Goal: Information Seeking & Learning: Find specific fact

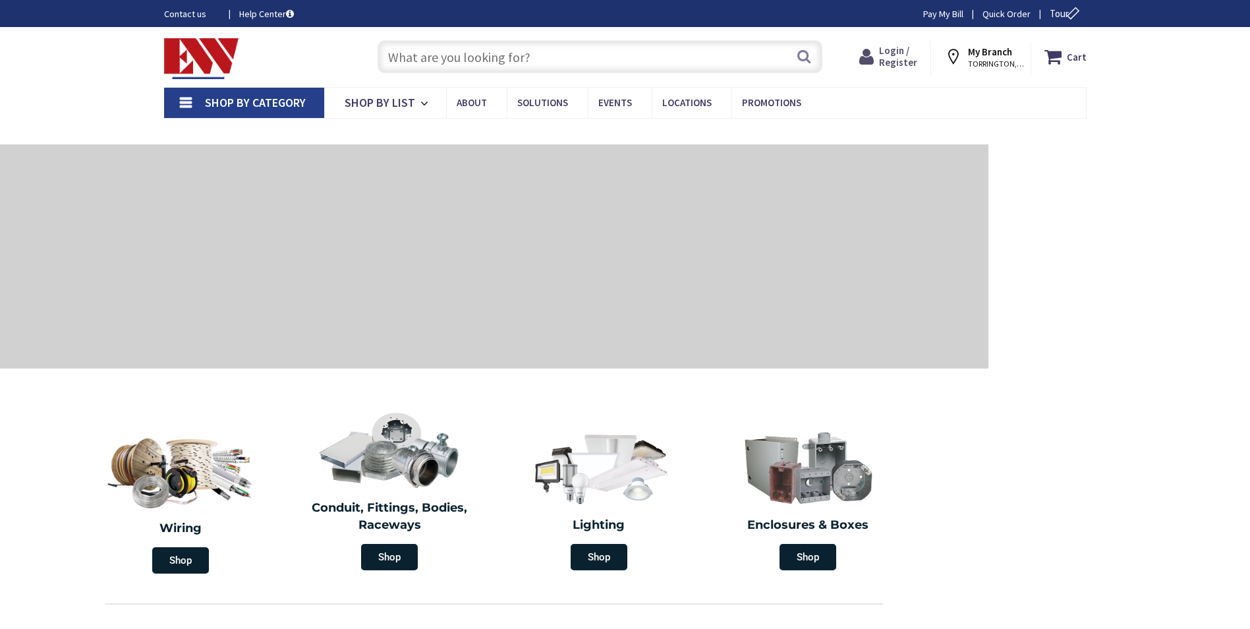
click at [905, 59] on span "Login / Register" at bounding box center [898, 56] width 38 height 24
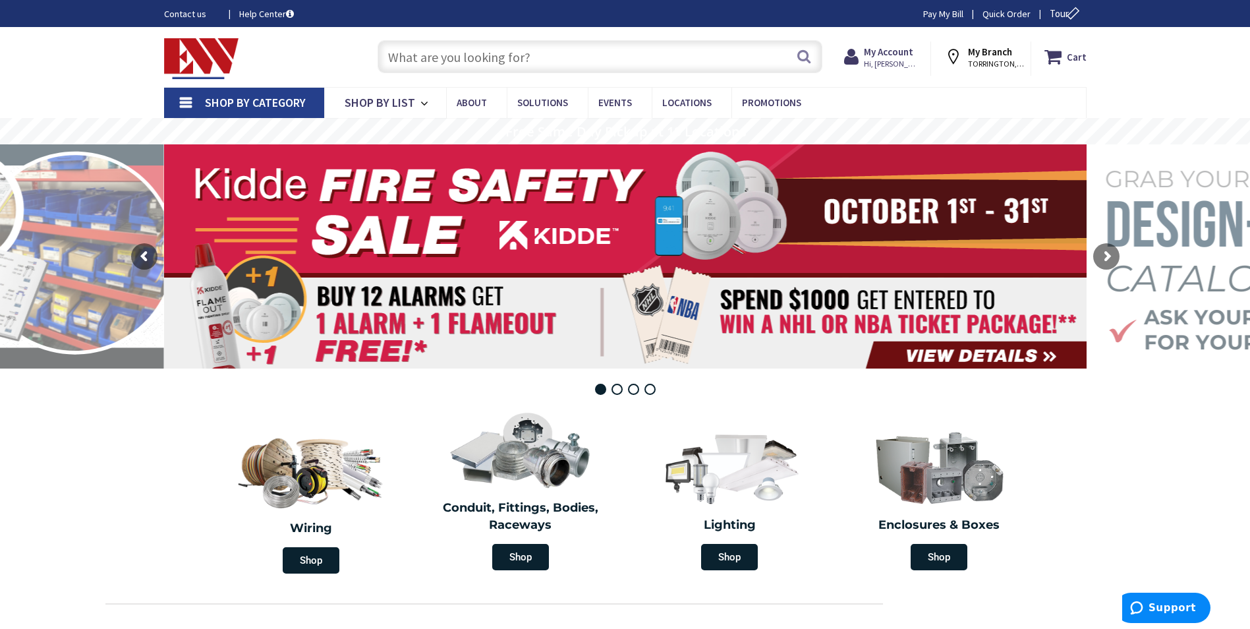
click at [464, 57] on input "text" at bounding box center [600, 56] width 445 height 33
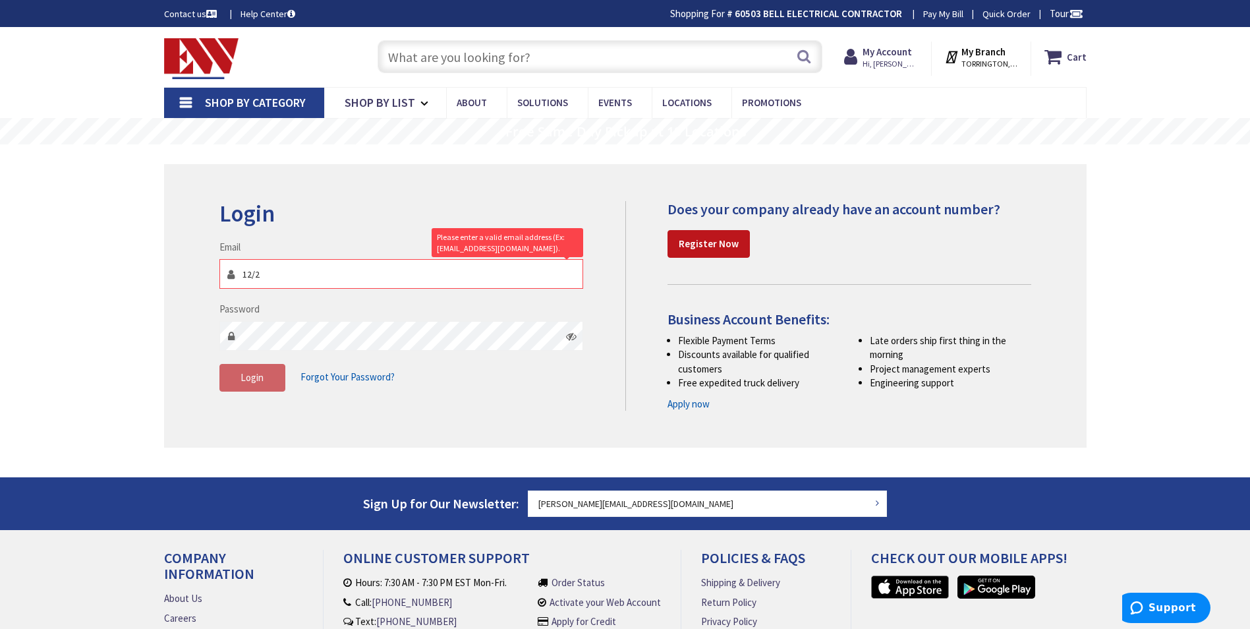
type input "12/2"
click at [617, 57] on input "text" at bounding box center [600, 56] width 445 height 33
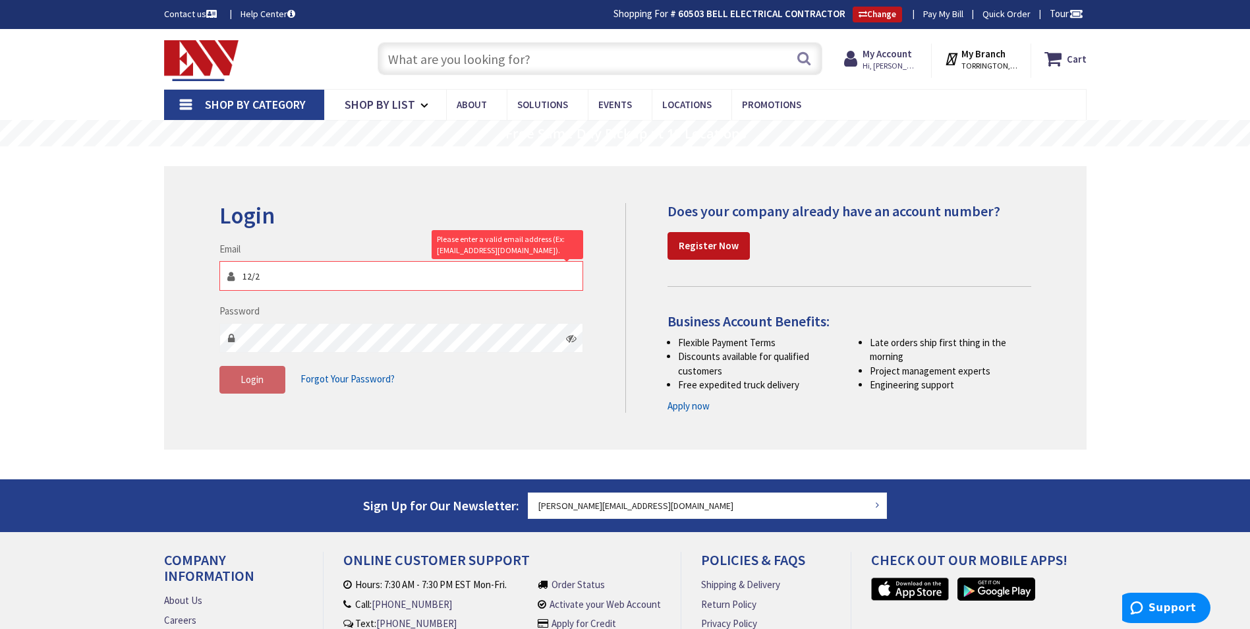
click at [343, 172] on div "Login Invalid login or password Email 12/2 Please enter a valid email address (…" at bounding box center [625, 307] width 922 height 283
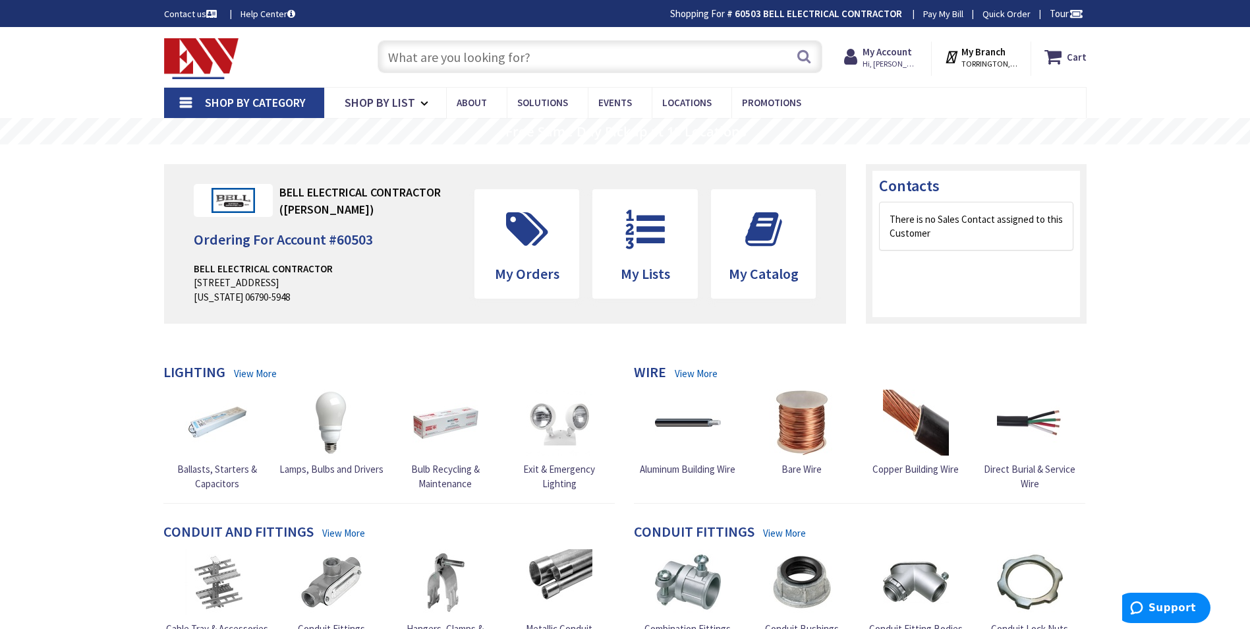
click at [443, 57] on input "text" at bounding box center [600, 56] width 445 height 33
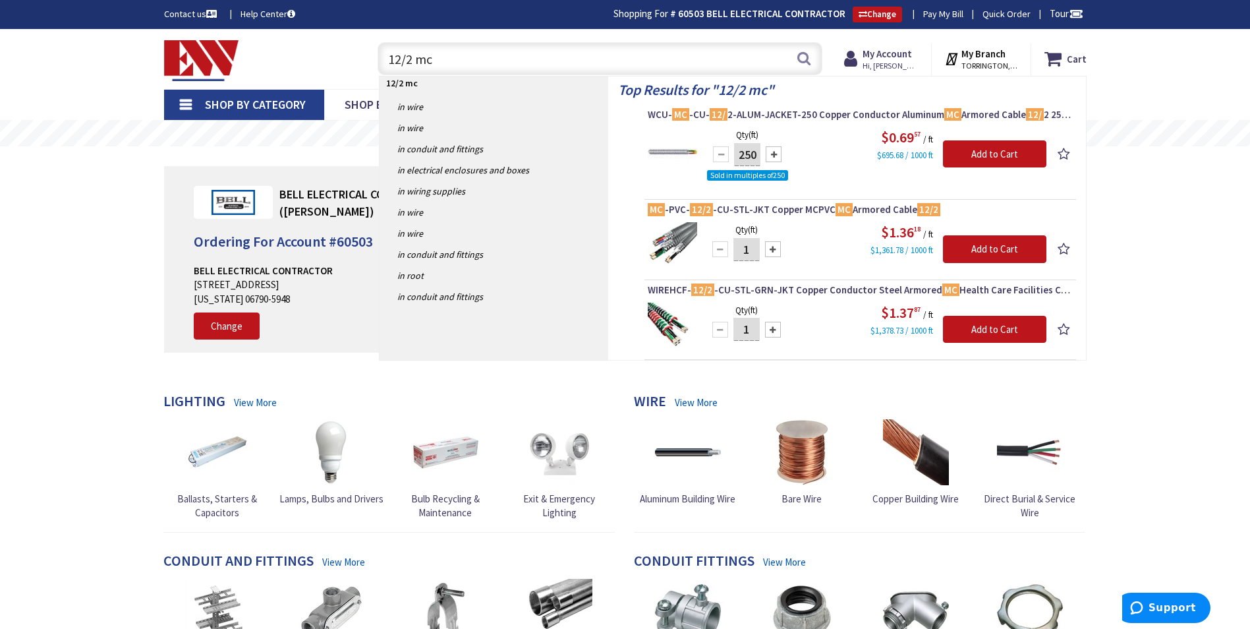
click at [582, 59] on input "12/2 mc" at bounding box center [600, 58] width 445 height 33
type input "1"
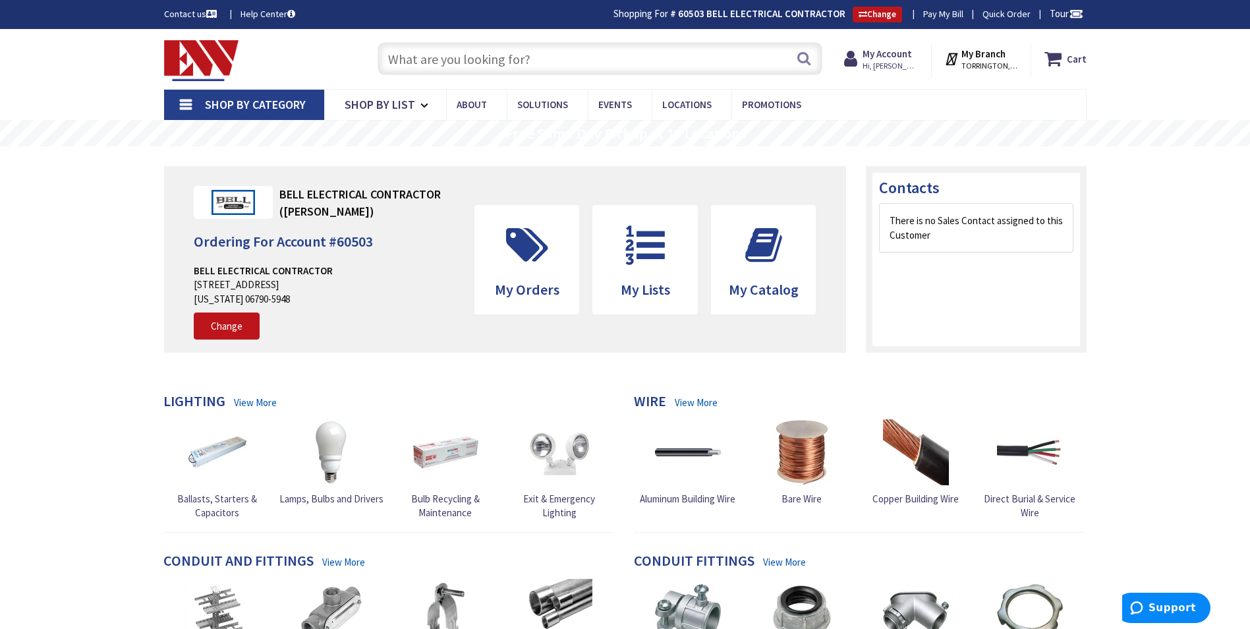
click at [427, 60] on input "text" at bounding box center [600, 58] width 445 height 33
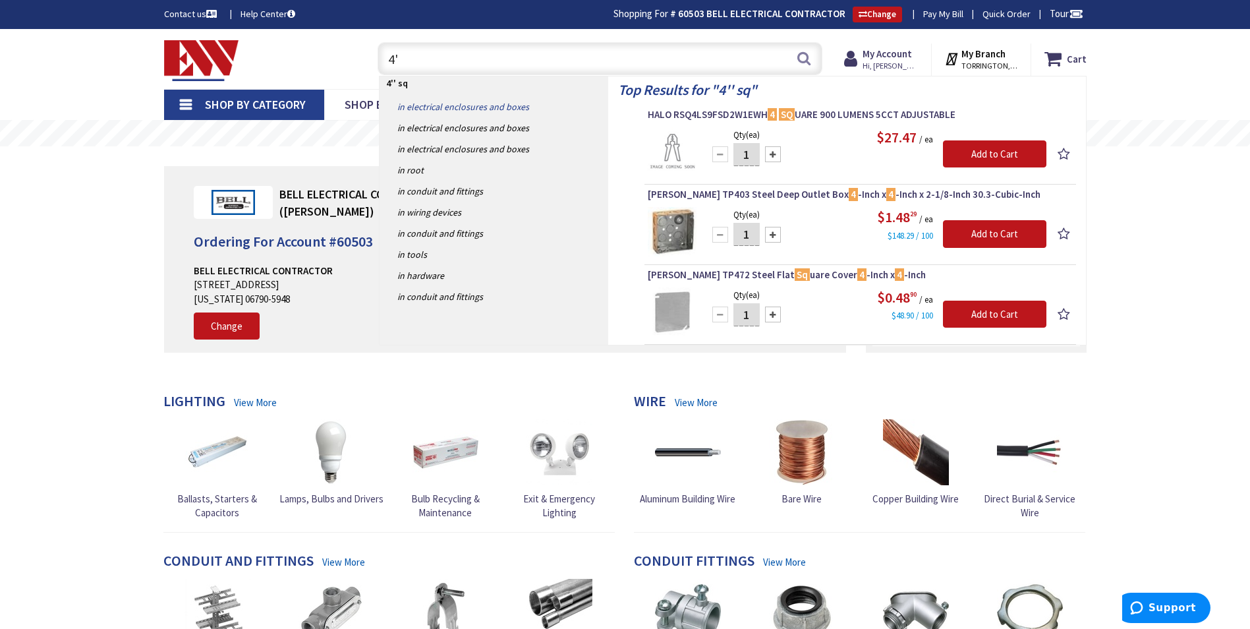
type input "4"
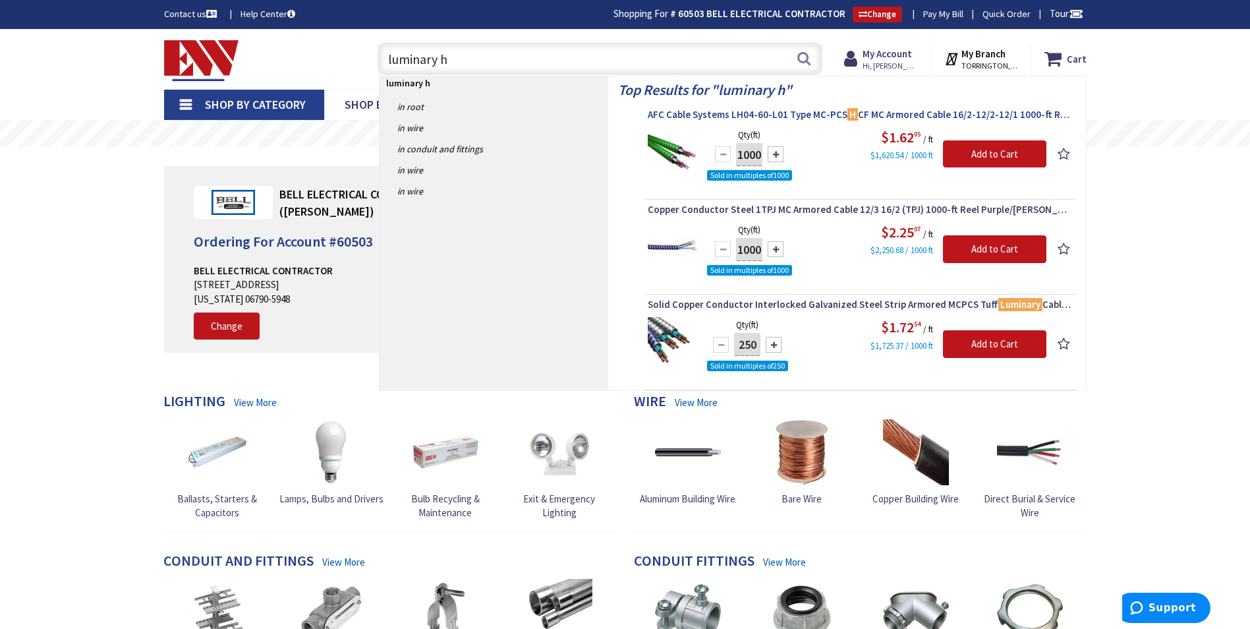
type input "luminary h"
click at [728, 120] on span "AFC Cable Systems LH04-60-L01 Type MC-PCS H CF MC Armored Cable 16/2-12/2-12/1 …" at bounding box center [860, 114] width 425 height 13
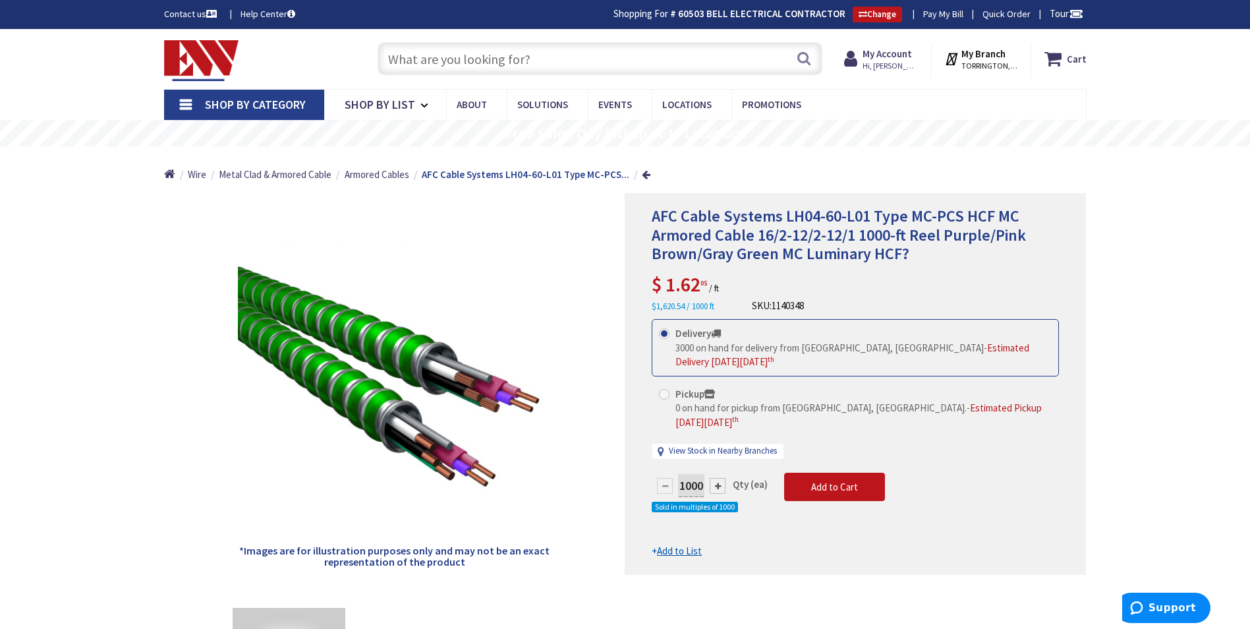
click at [478, 61] on input "text" at bounding box center [600, 58] width 445 height 33
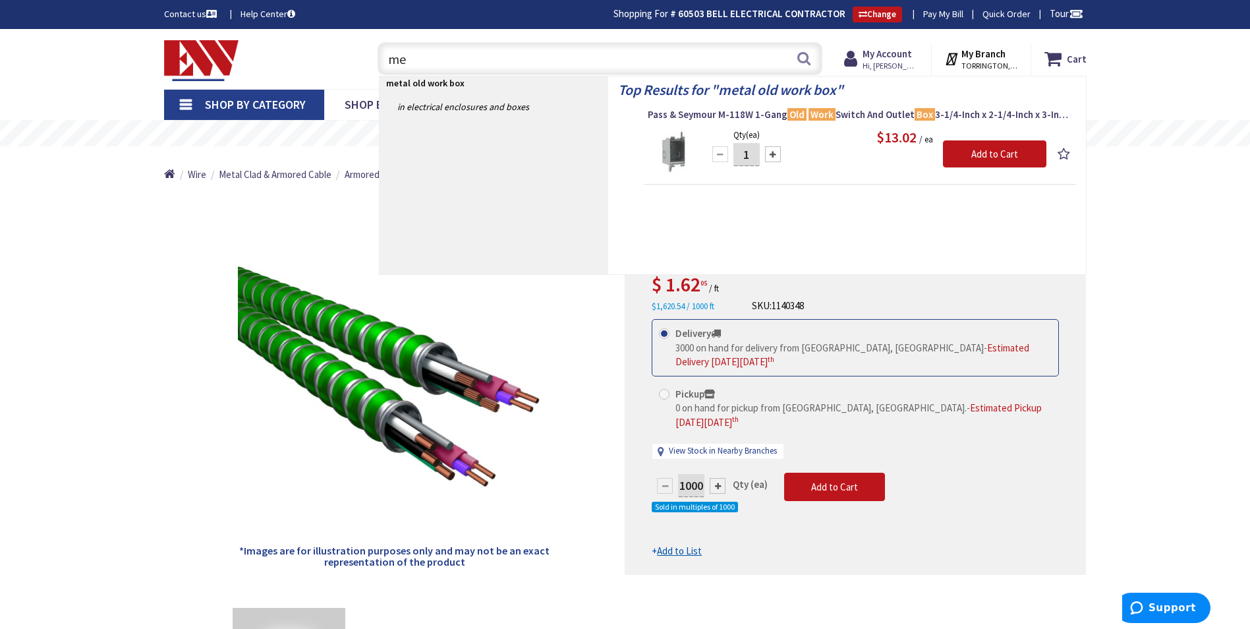
type input "m"
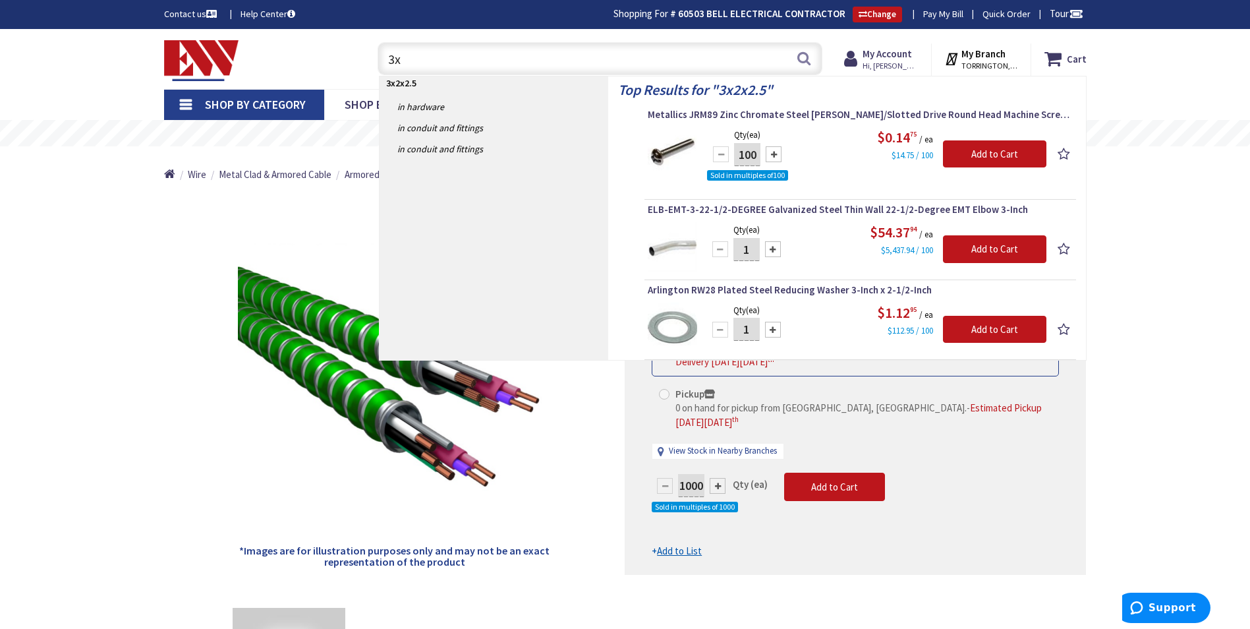
type input "3"
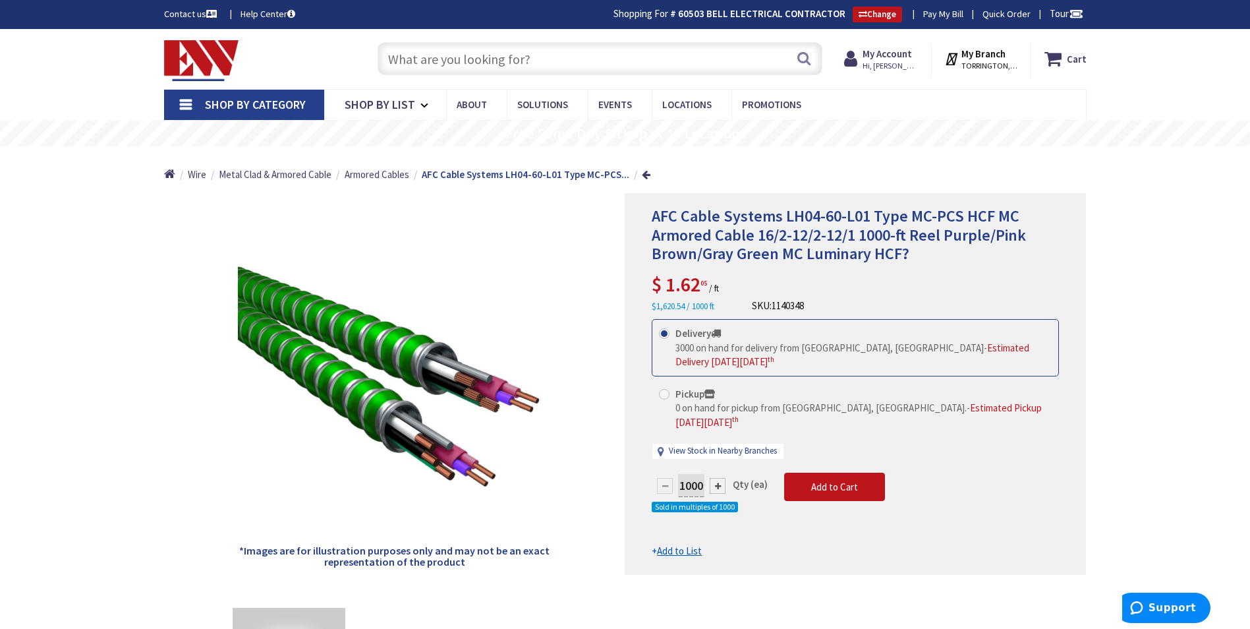
click at [212, 108] on span "Shop By Category" at bounding box center [255, 104] width 101 height 15
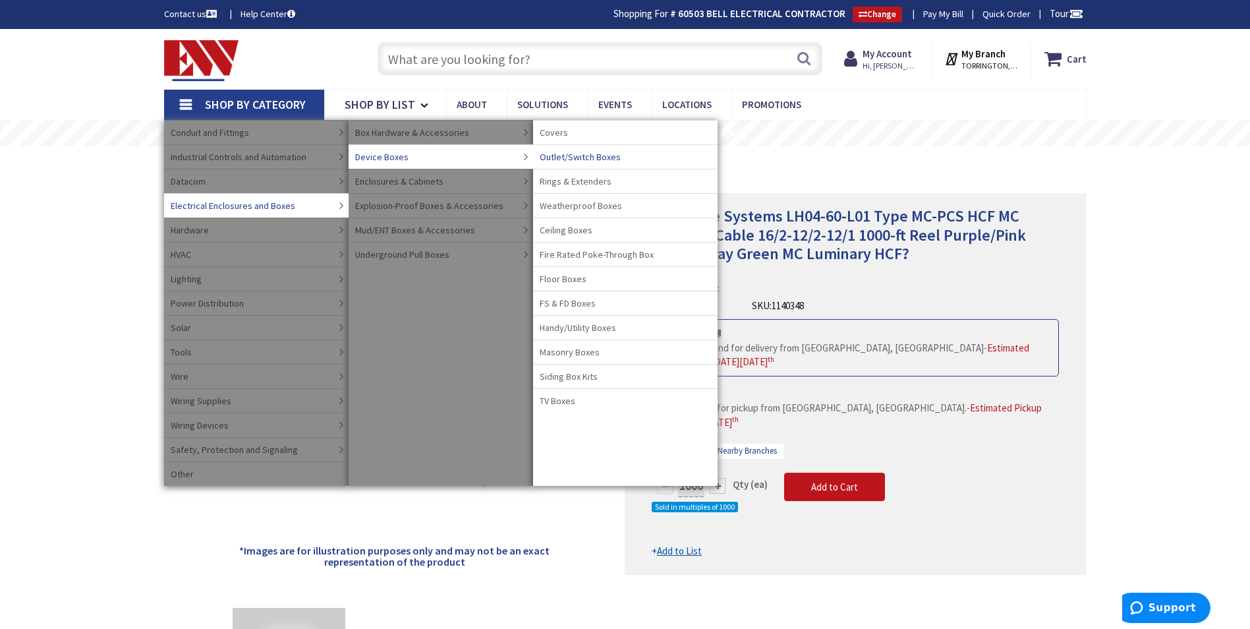
click at [594, 159] on span "Outlet/Switch Boxes" at bounding box center [580, 156] width 81 height 13
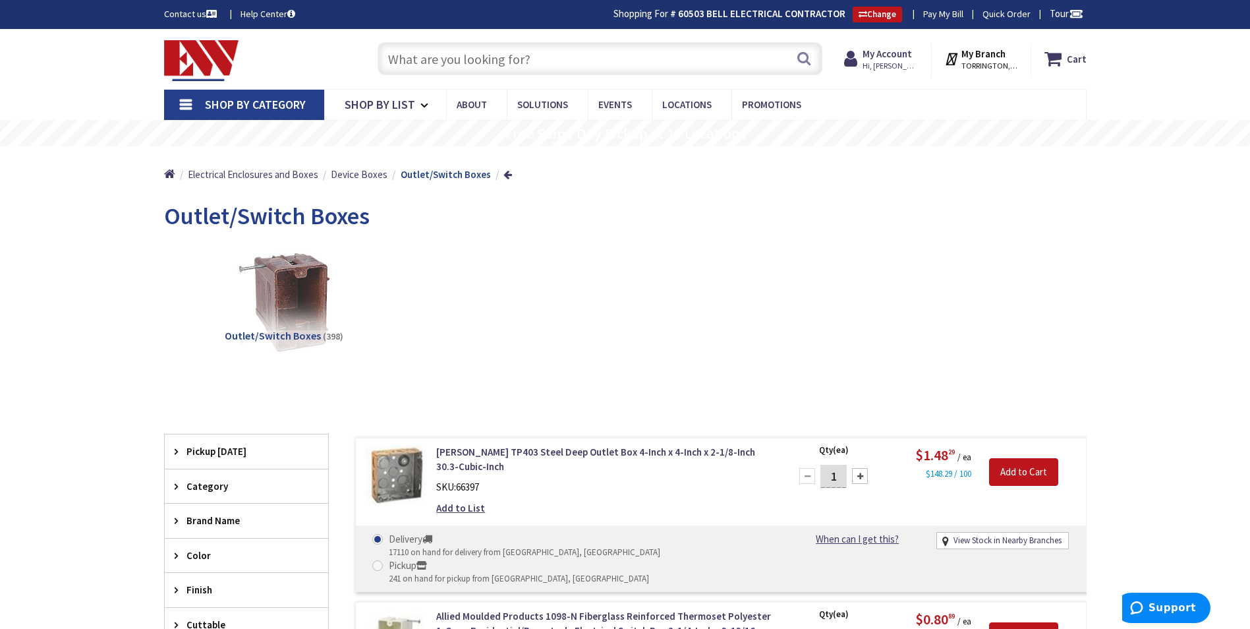
click at [461, 73] on input "text" at bounding box center [600, 58] width 445 height 33
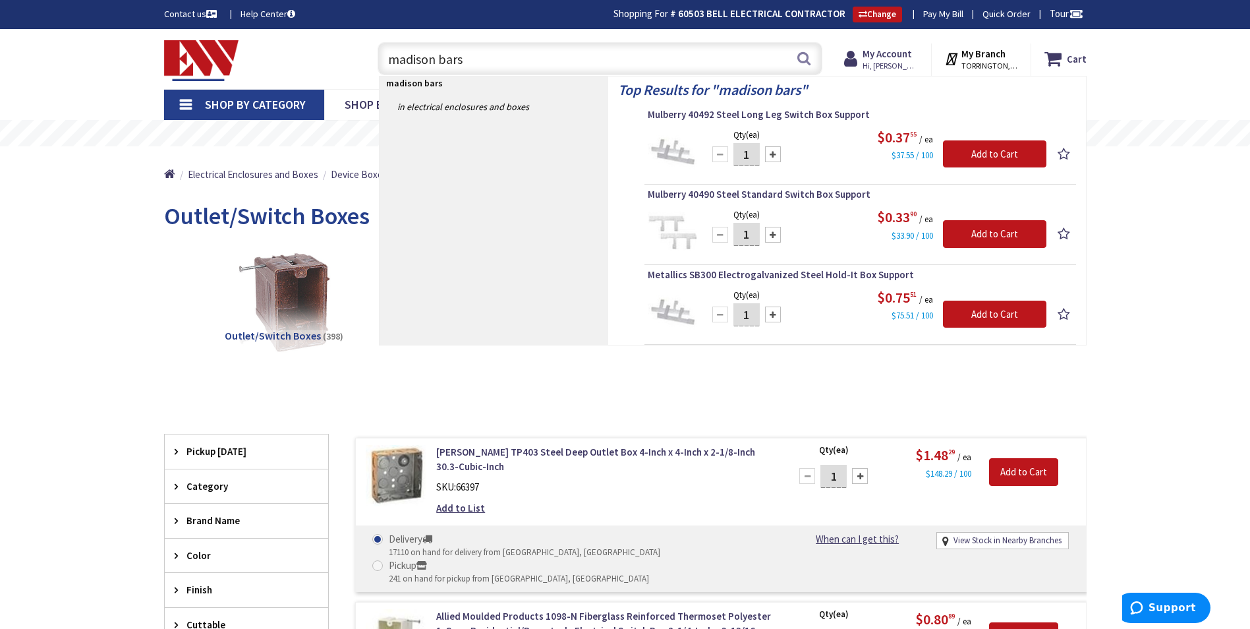
type input "madison bars"
drag, startPoint x: 473, startPoint y: 59, endPoint x: 249, endPoint y: 57, distance: 224.0
click at [249, 57] on div "Toggle Nav madison bars madison bars Search Cart My Cart Close" at bounding box center [625, 59] width 942 height 44
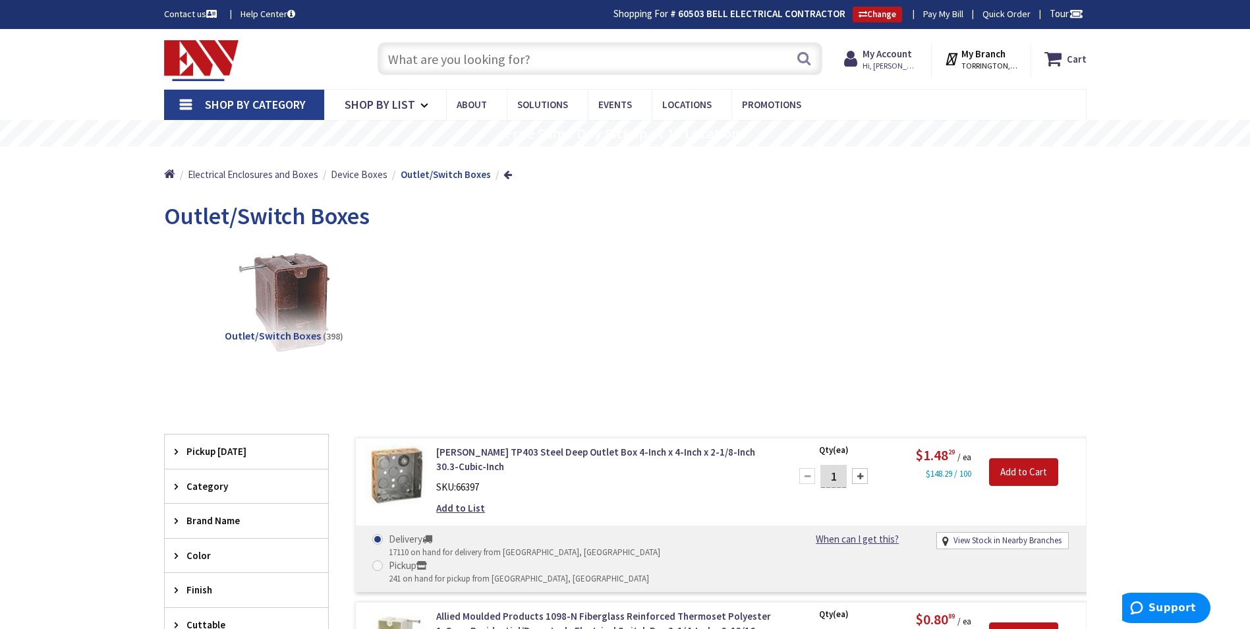
paste input "PODMRA MWO D WH"
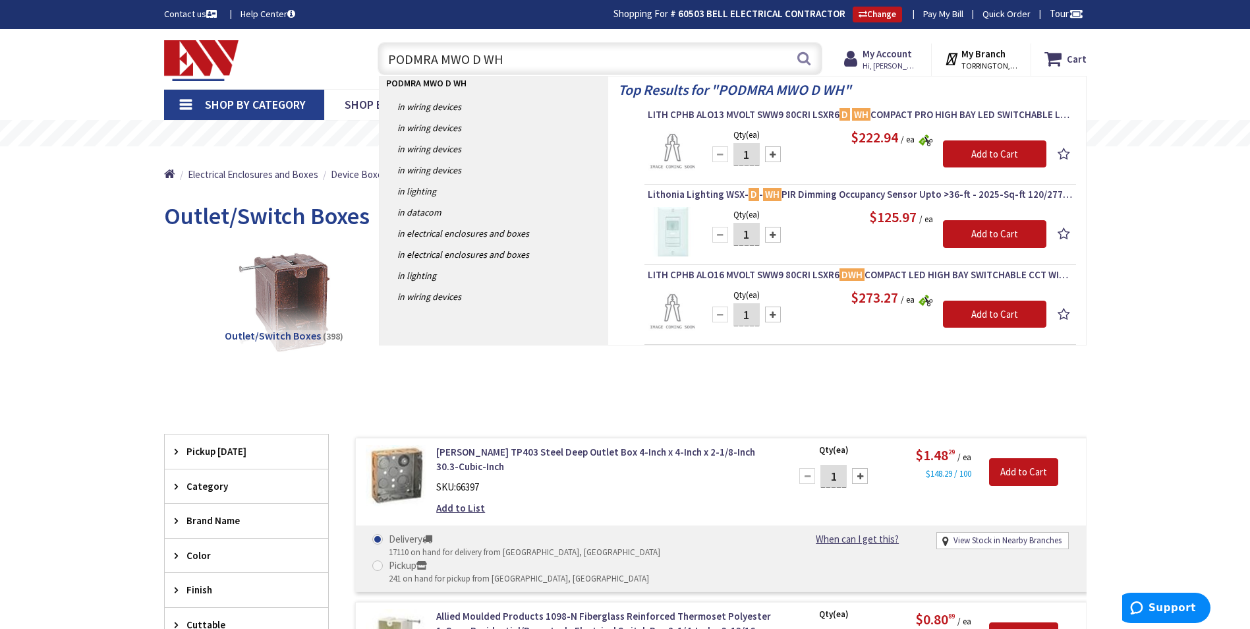
type input "SPODMRA MWO D WH"
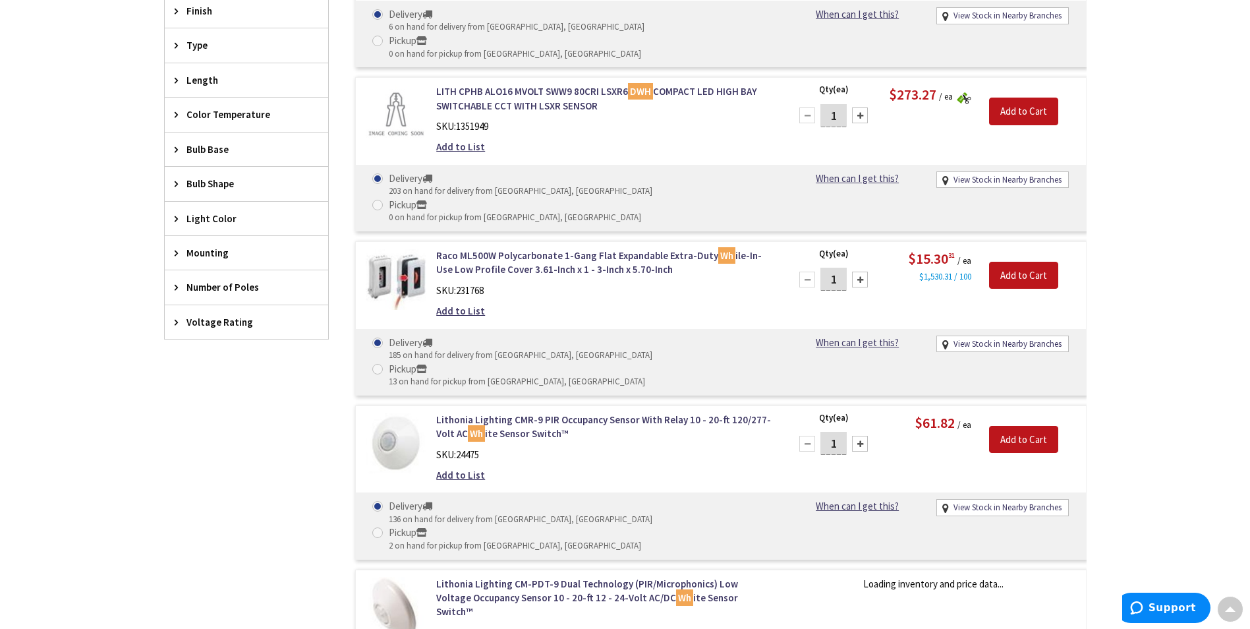
scroll to position [661, 0]
